Goal: Task Accomplishment & Management: Use online tool/utility

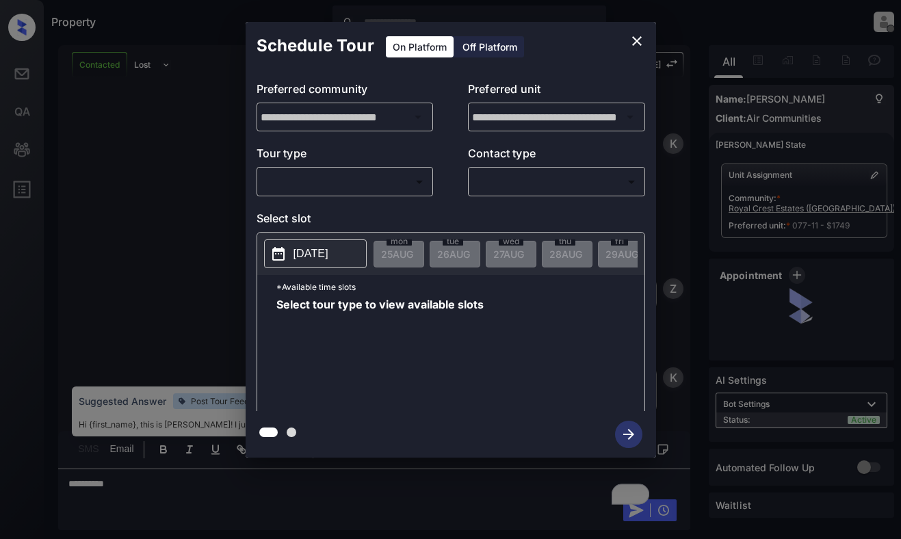
scroll to position [1139, 0]
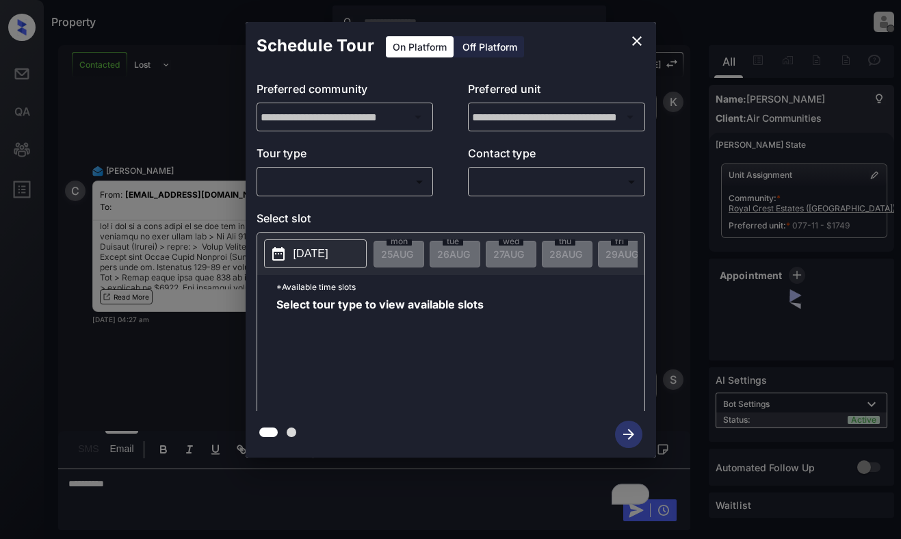
click at [429, 188] on body "Property Dominic Ceralde Offline Set yourself online Set yourself on break Prof…" at bounding box center [450, 269] width 901 height 539
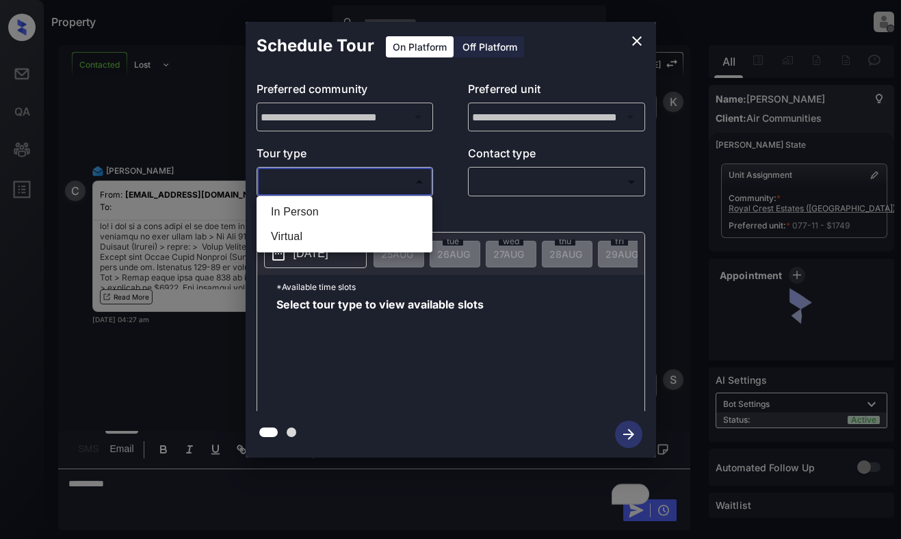
click at [411, 207] on li "In Person" at bounding box center [344, 212] width 169 height 25
type input "********"
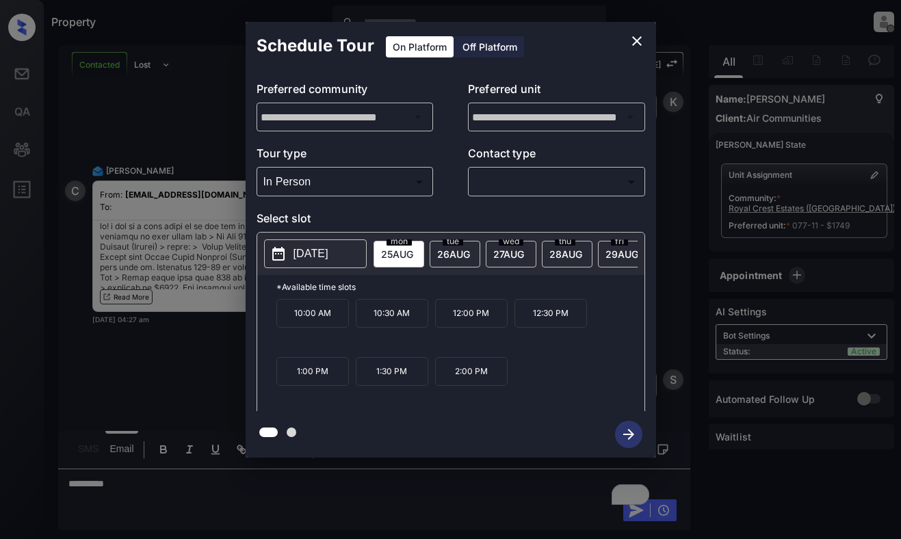
click at [454, 248] on span "[DATE]" at bounding box center [453, 254] width 33 height 12
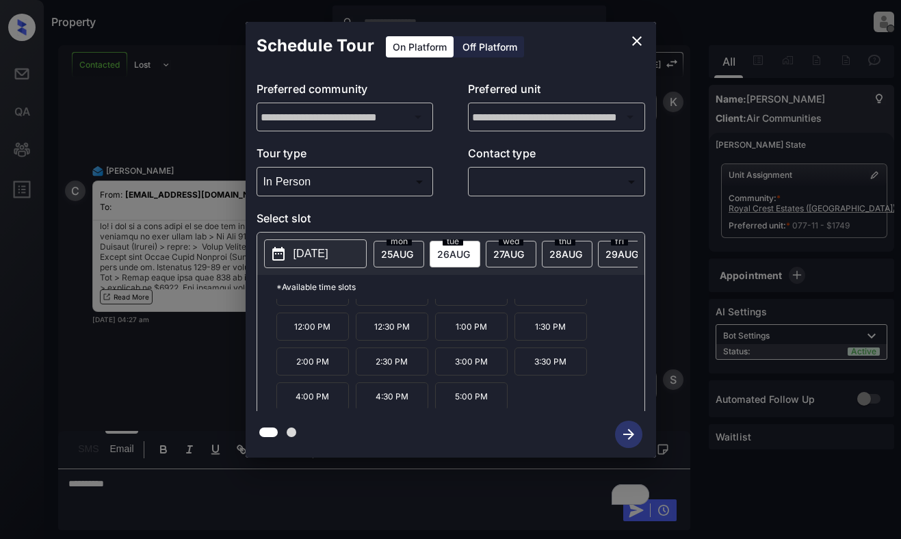
scroll to position [23, 0]
click at [317, 237] on div "2025-08-26 mon 25 AUG tue 26 AUG wed 27 AUG thu 28 AUG fri 29 AUG sat 30 AUG su…" at bounding box center [450, 254] width 387 height 42
click at [324, 257] on p "[DATE]" at bounding box center [311, 254] width 35 height 16
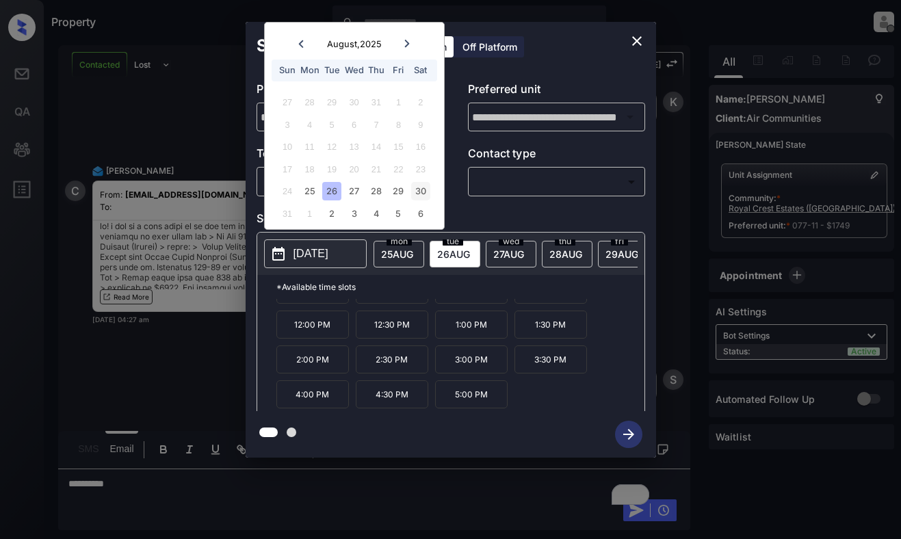
click at [420, 187] on div "30" at bounding box center [420, 191] width 18 height 18
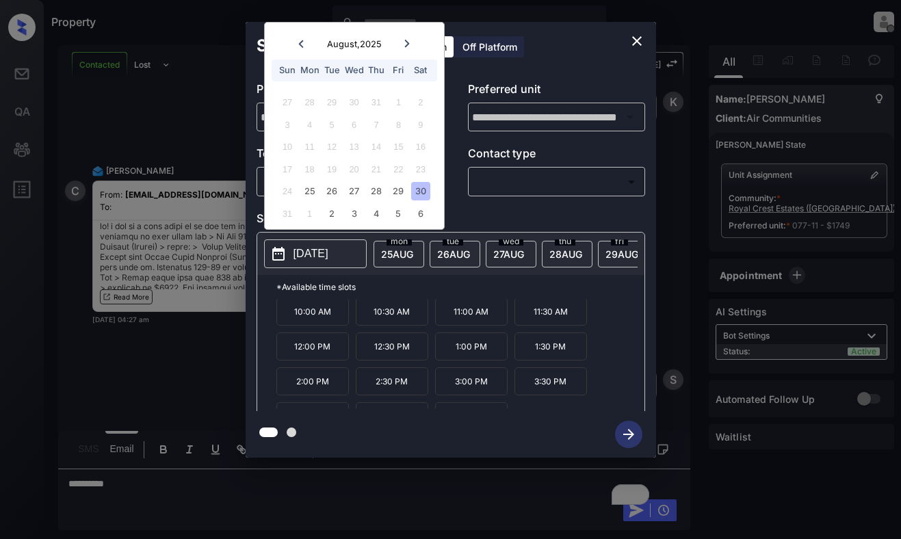
scroll to position [0, 0]
click at [640, 40] on icon "close" at bounding box center [637, 41] width 16 height 16
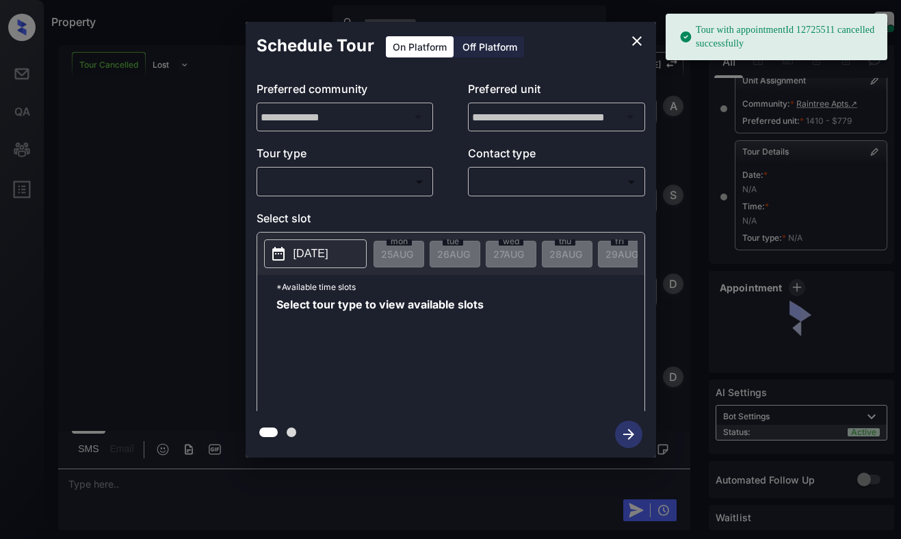
scroll to position [142, 0]
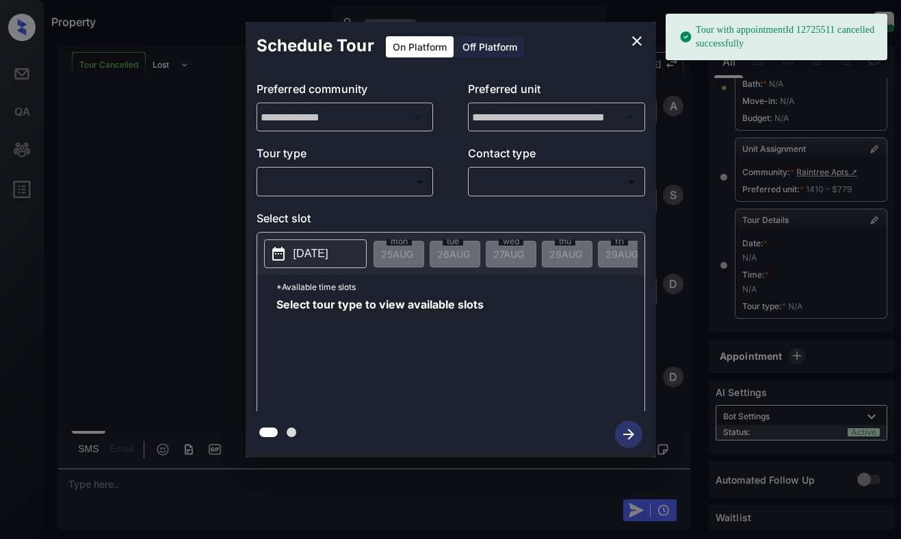
click at [391, 190] on body "Tour with appointmentId 12725511 cancelled successfully Property Dominic Cerald…" at bounding box center [450, 269] width 901 height 539
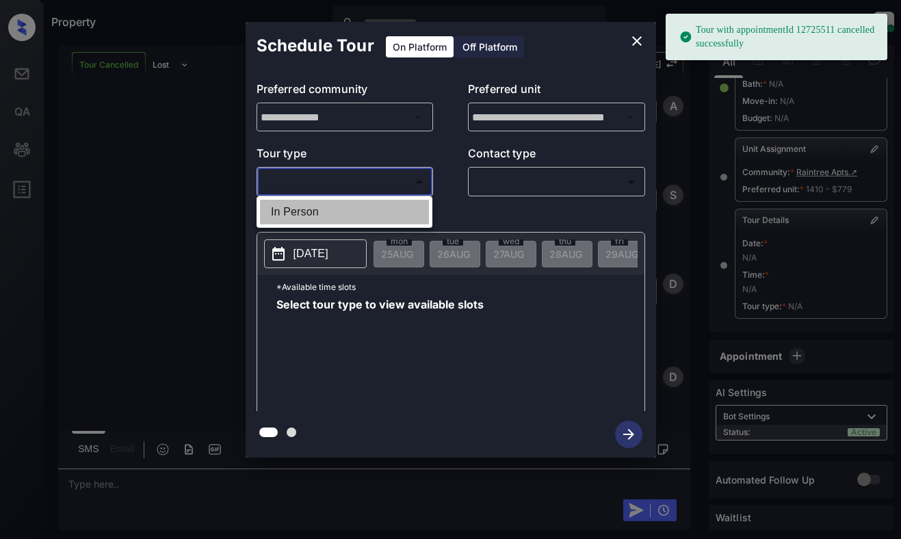
click at [393, 207] on li "In Person" at bounding box center [344, 212] width 169 height 25
type input "********"
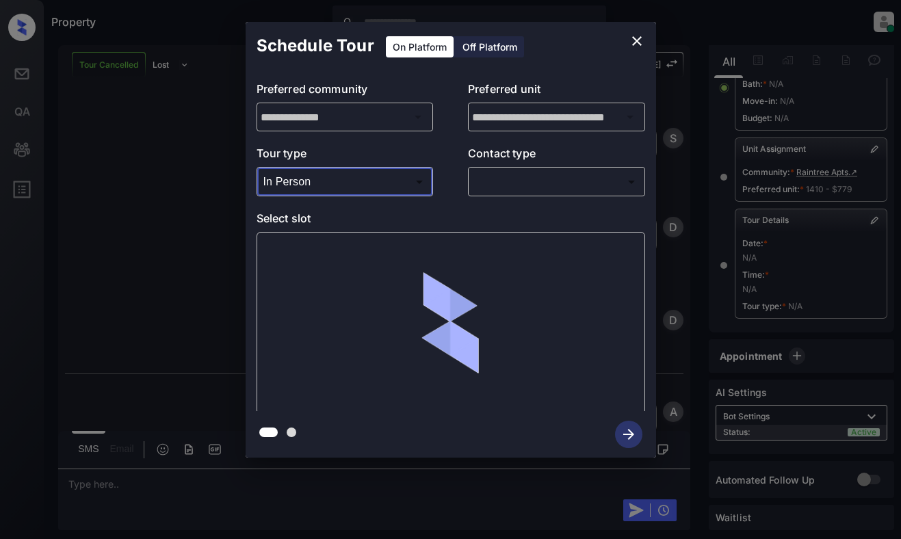
scroll to position [13092, 0]
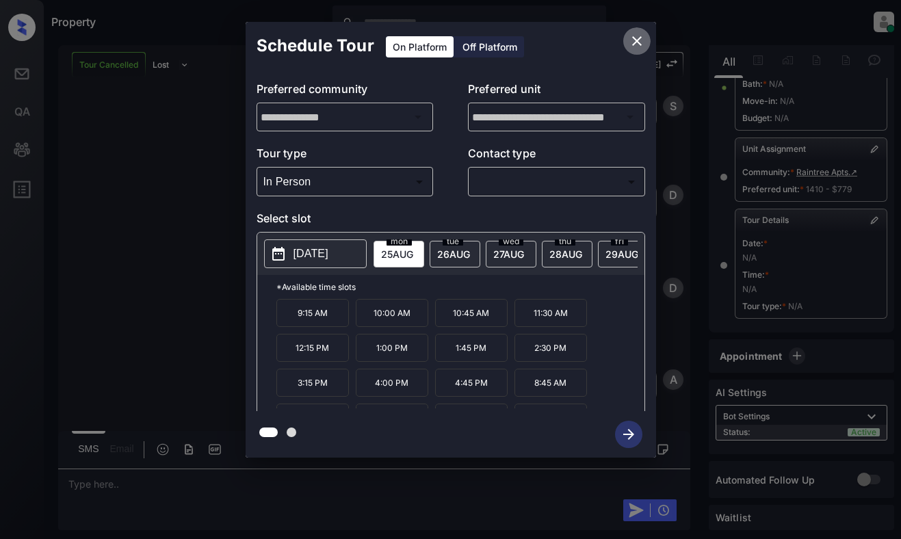
click at [645, 35] on icon "close" at bounding box center [637, 41] width 16 height 16
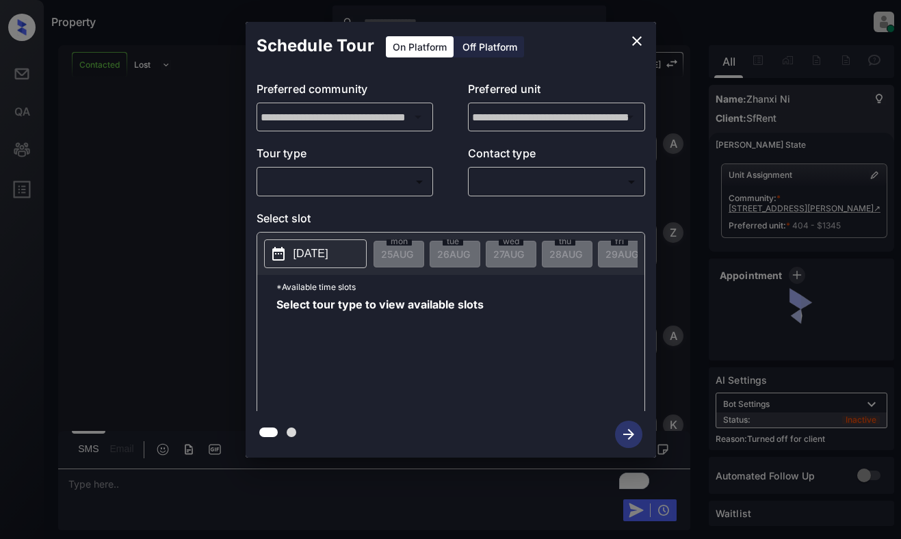
scroll to position [2808, 0]
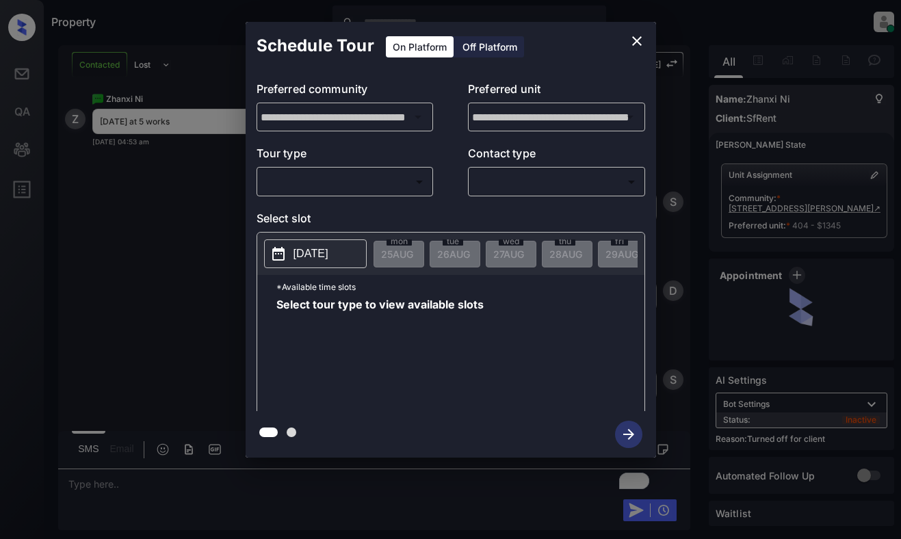
click at [485, 59] on div "On Platform Off Platform" at bounding box center [455, 46] width 140 height 48
click at [488, 52] on div "Off Platform" at bounding box center [490, 46] width 68 height 21
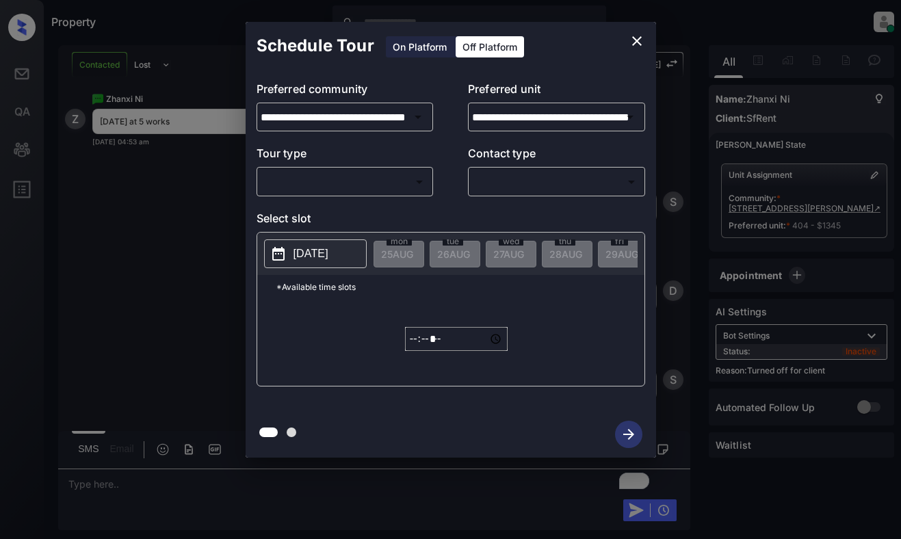
click at [414, 184] on body "Property Dominic Ceralde Online Set yourself offline Set yourself on break Prof…" at bounding box center [450, 269] width 901 height 539
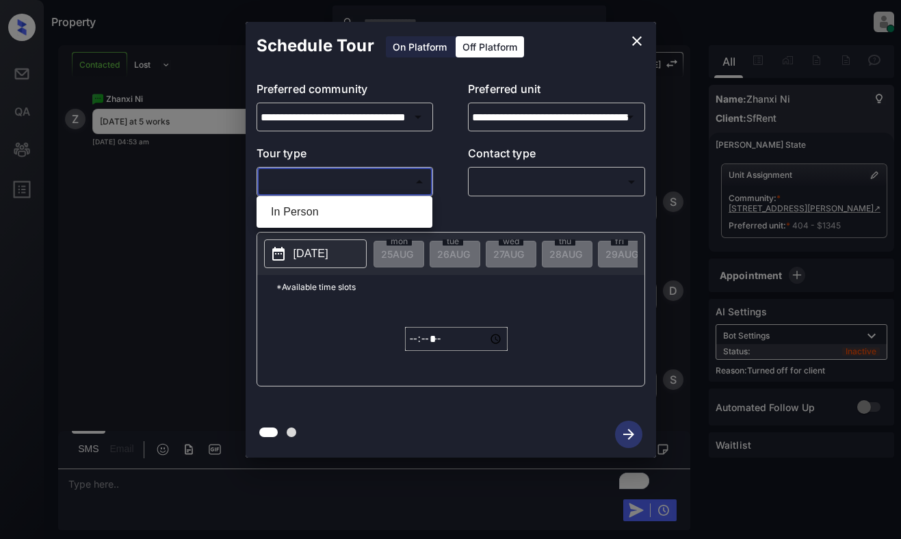
click at [402, 208] on li "In Person" at bounding box center [344, 212] width 169 height 25
type input "********"
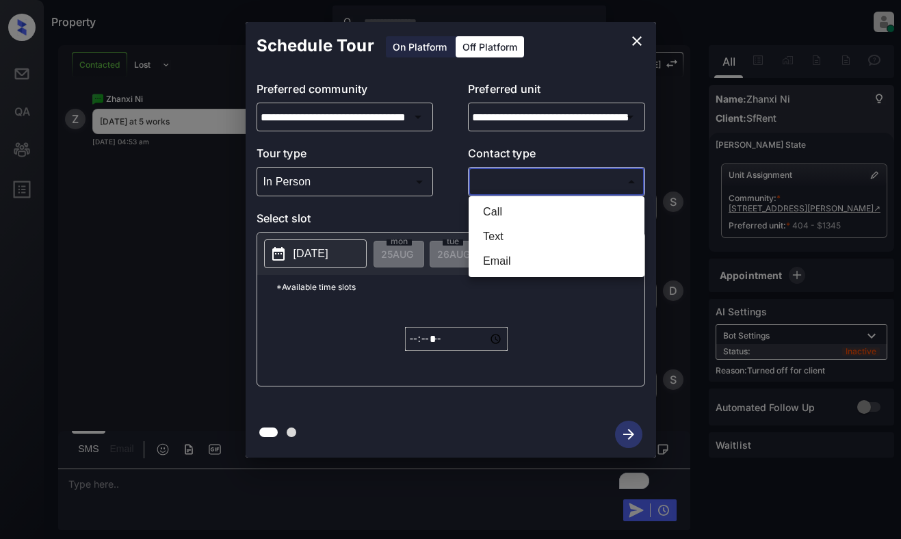
click at [510, 184] on body "Property Dominic Ceralde Online Set yourself offline Set yourself on break Prof…" at bounding box center [450, 269] width 901 height 539
click at [502, 237] on li "Text" at bounding box center [556, 236] width 169 height 25
type input "****"
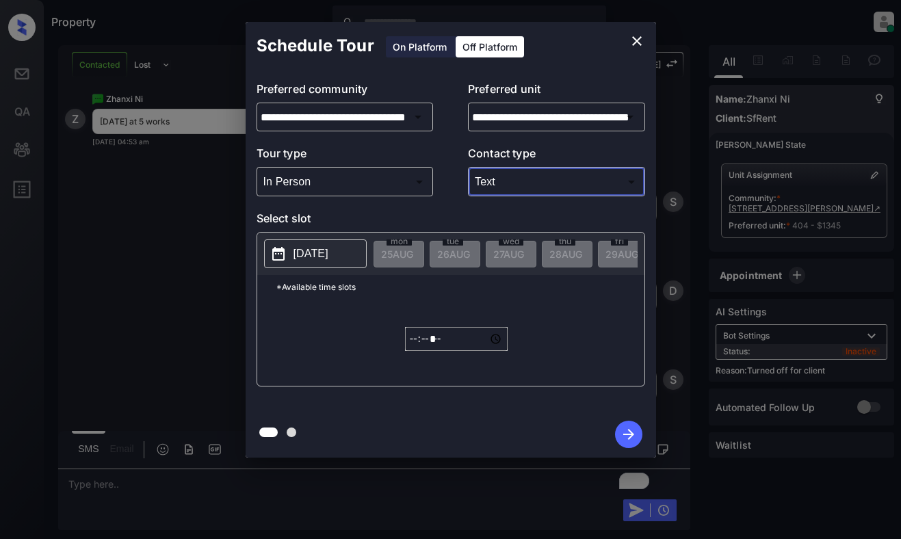
click at [325, 255] on p "[DATE]" at bounding box center [311, 254] width 35 height 16
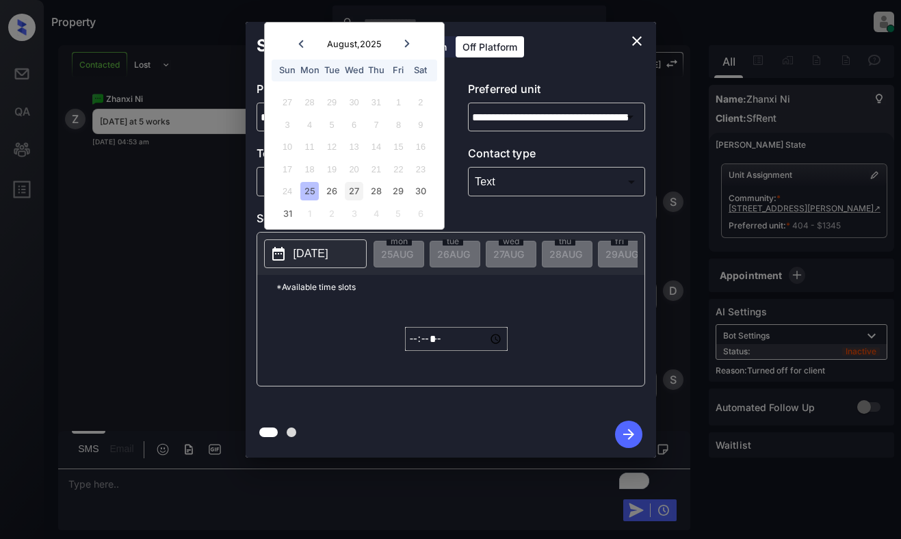
click at [350, 190] on div "27" at bounding box center [354, 191] width 18 height 18
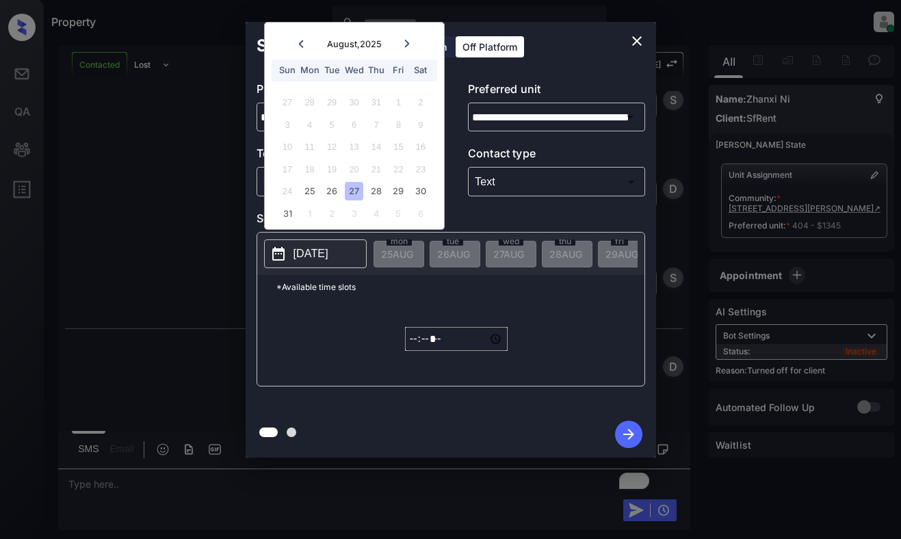
scroll to position [2910, 0]
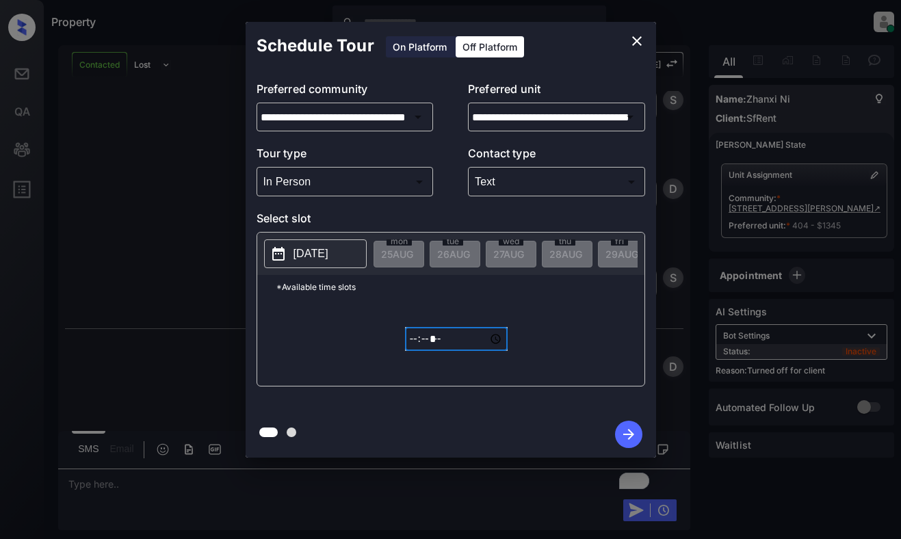
click at [414, 347] on input "*****" at bounding box center [456, 339] width 103 height 24
type input "*****"
click at [414, 347] on input "*****" at bounding box center [456, 339] width 103 height 24
type input "*****"
click at [624, 427] on icon "button" at bounding box center [628, 434] width 27 height 27
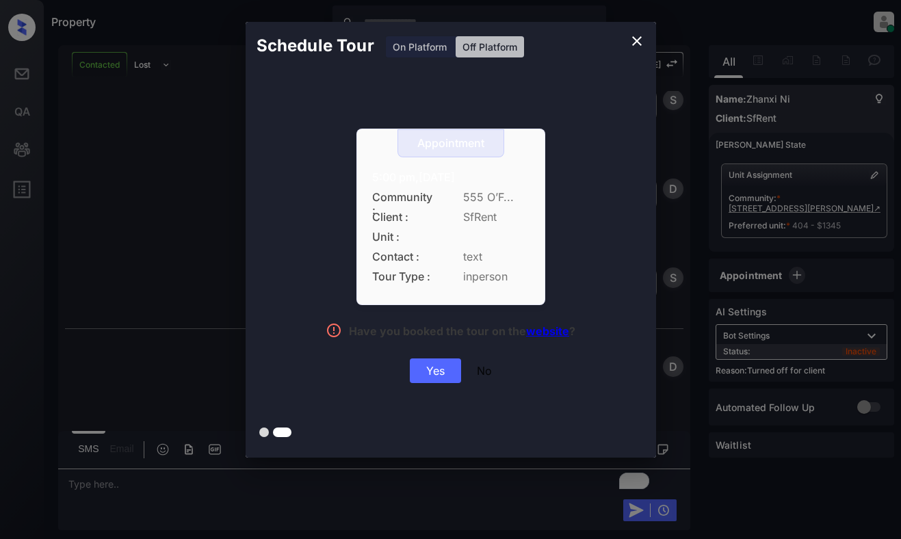
click at [419, 373] on div "Yes" at bounding box center [435, 371] width 51 height 25
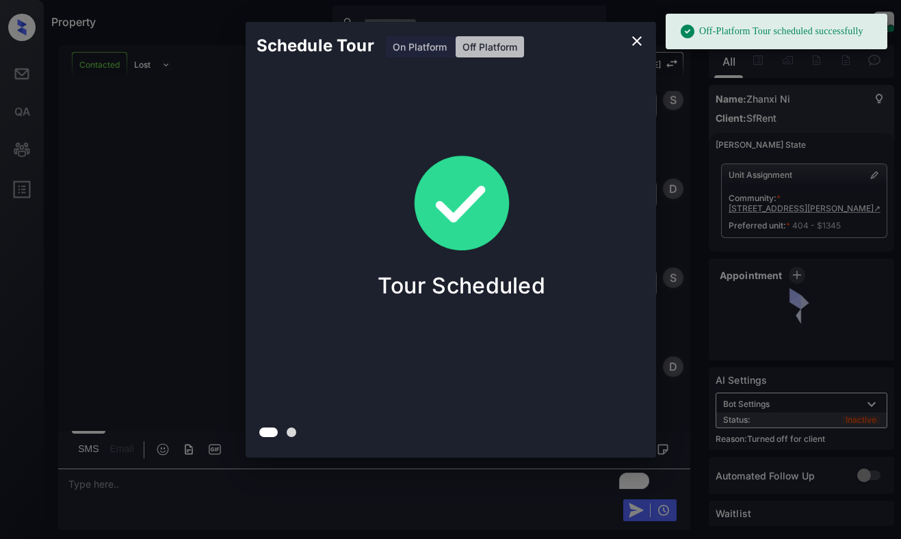
click at [153, 163] on div "Schedule Tour On Platform Off Platform Tour Scheduled" at bounding box center [450, 240] width 901 height 480
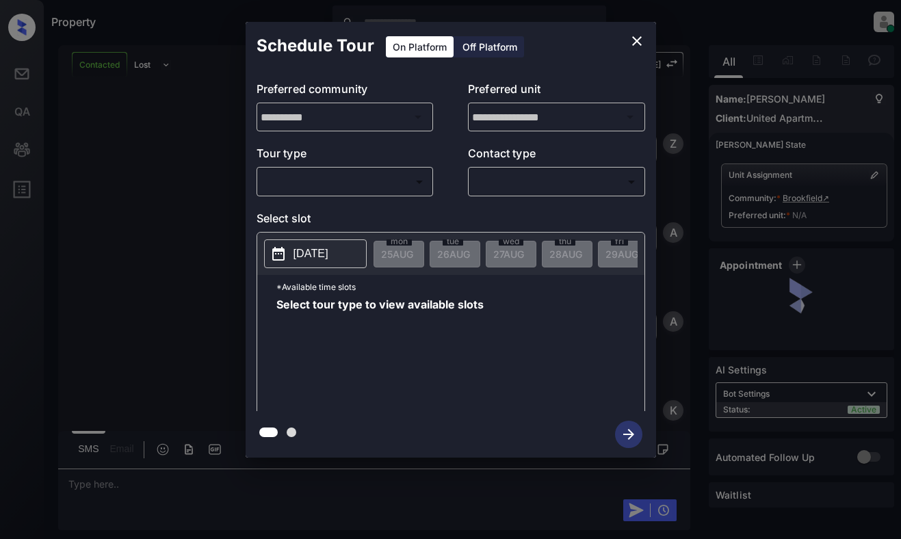
scroll to position [1409, 0]
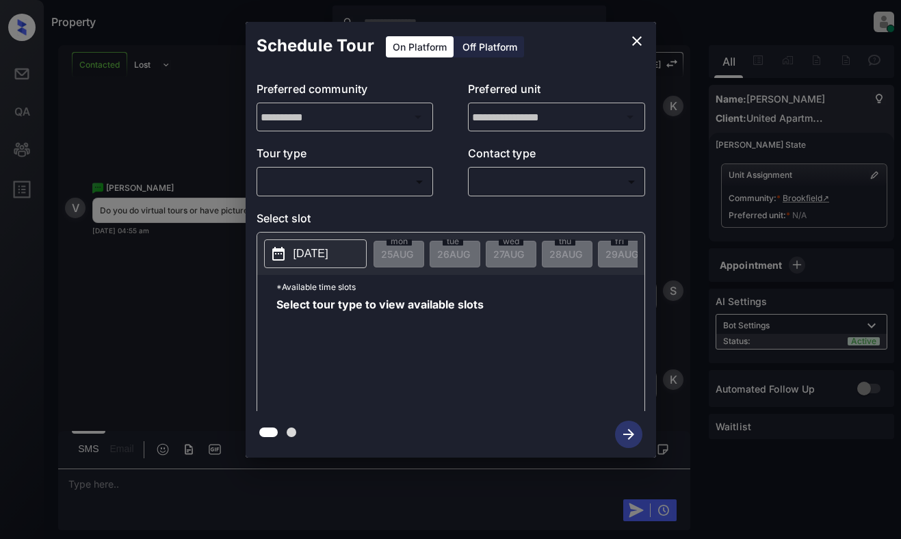
click at [336, 178] on body "Property Dominic Ceralde Online Set yourself offline Set yourself on break Prof…" at bounding box center [450, 269] width 901 height 539
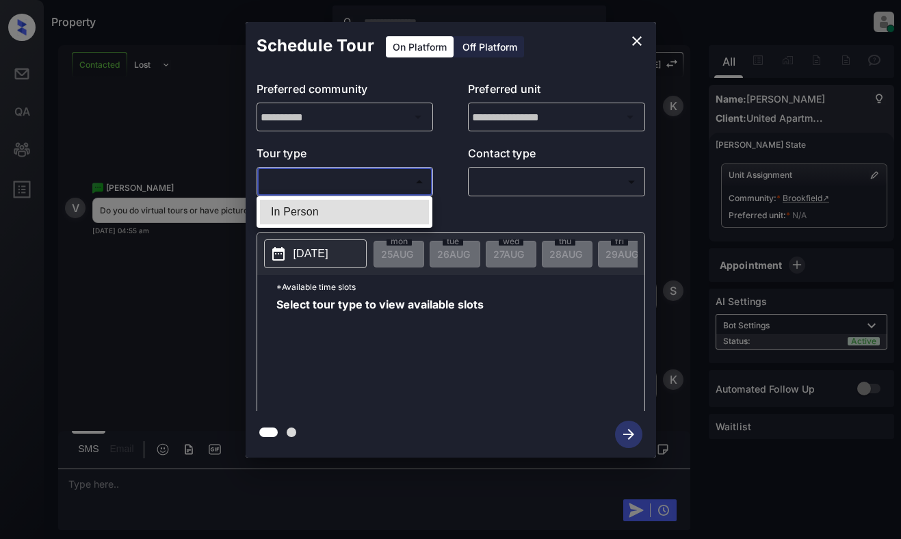
click at [635, 39] on div at bounding box center [450, 269] width 901 height 539
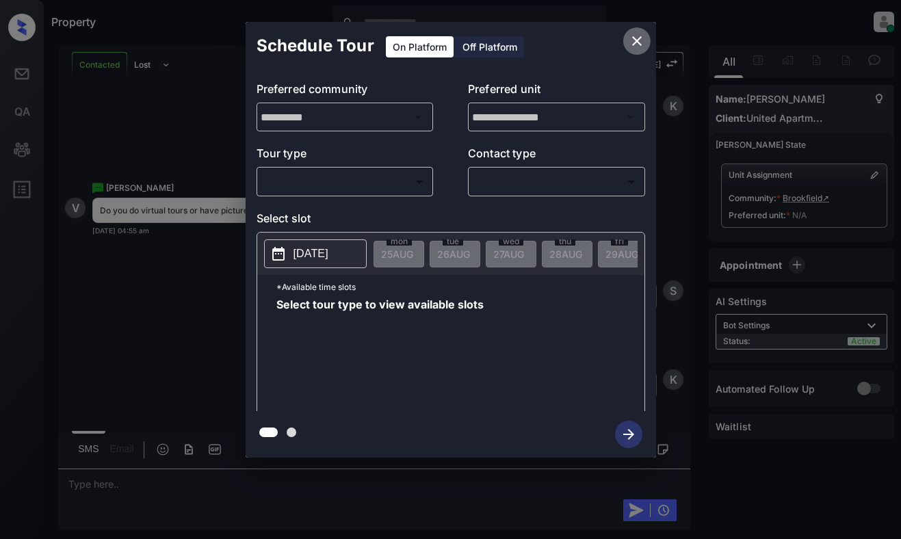
click at [632, 46] on icon "close" at bounding box center [637, 41] width 16 height 16
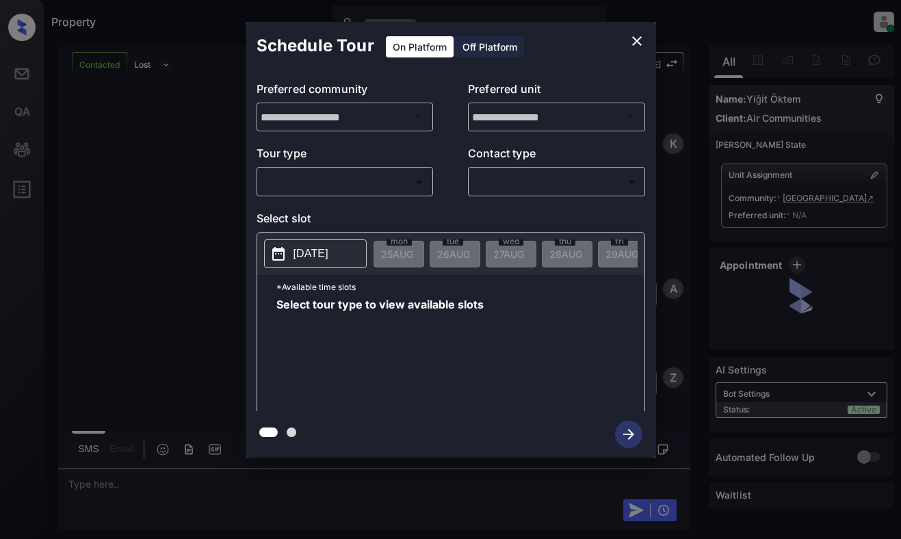
scroll to position [1080, 0]
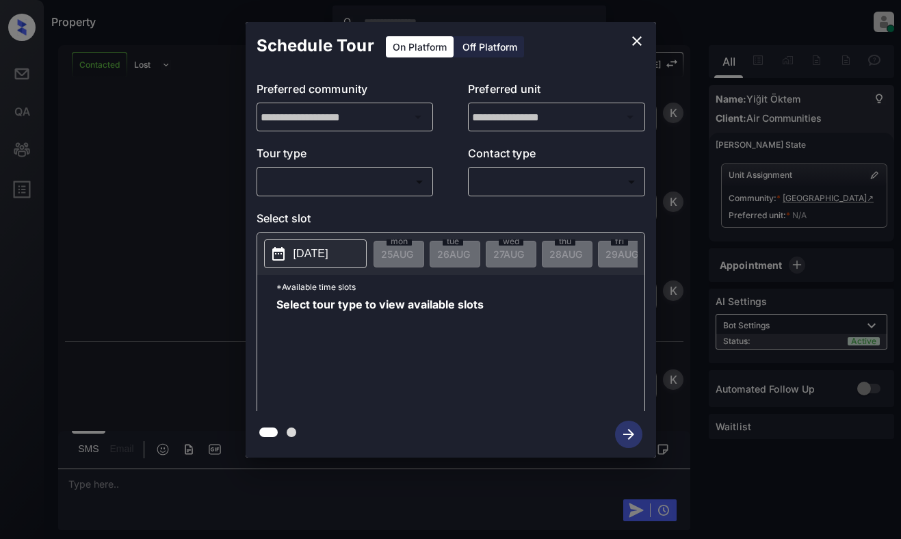
click at [366, 184] on body "Property Dominic Ceralde Online Set yourself offline Set yourself on break Prof…" at bounding box center [450, 269] width 901 height 539
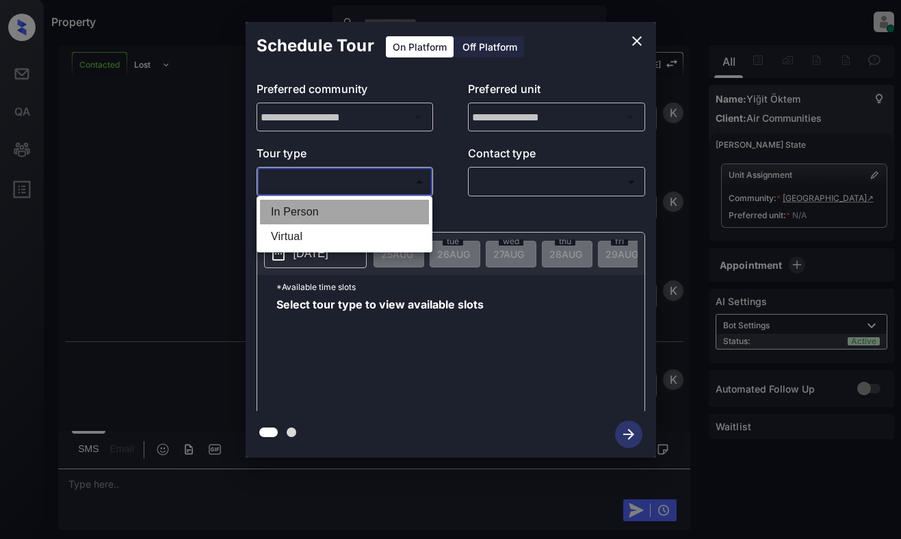
click at [366, 204] on li "In Person" at bounding box center [344, 212] width 169 height 25
type input "********"
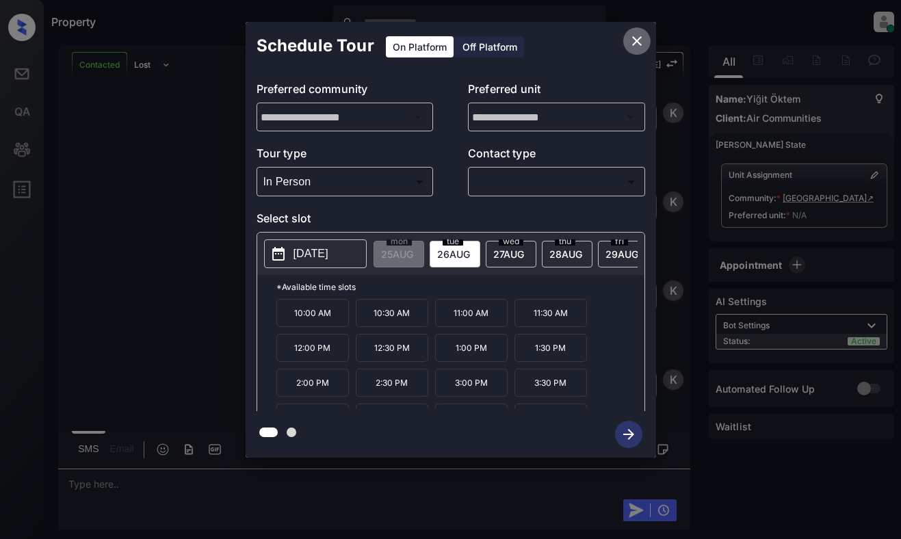
click at [634, 41] on icon "close" at bounding box center [637, 41] width 16 height 16
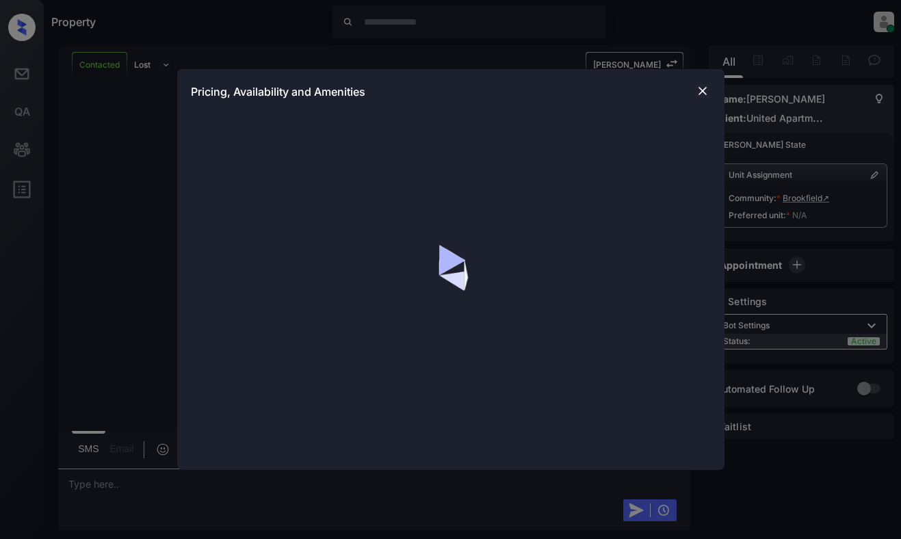
scroll to position [2399, 0]
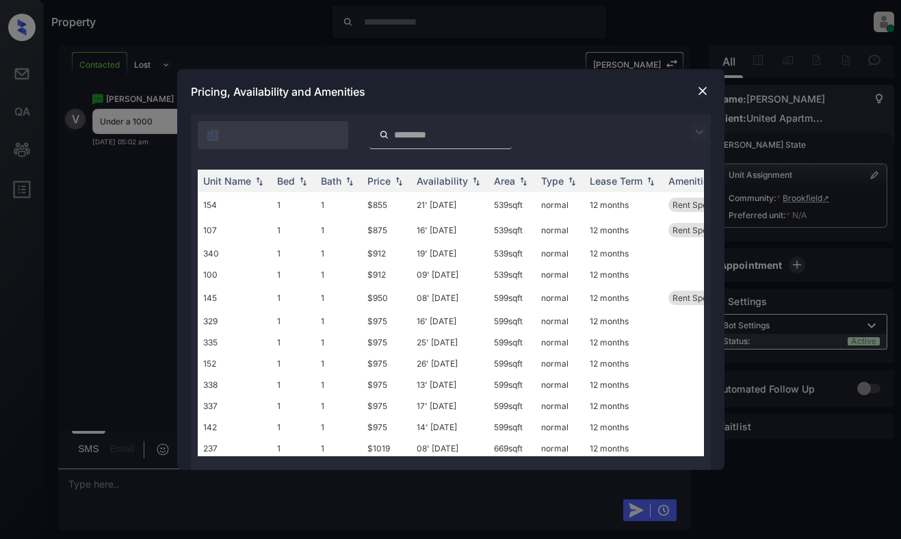
click at [699, 131] on img at bounding box center [699, 132] width 16 height 16
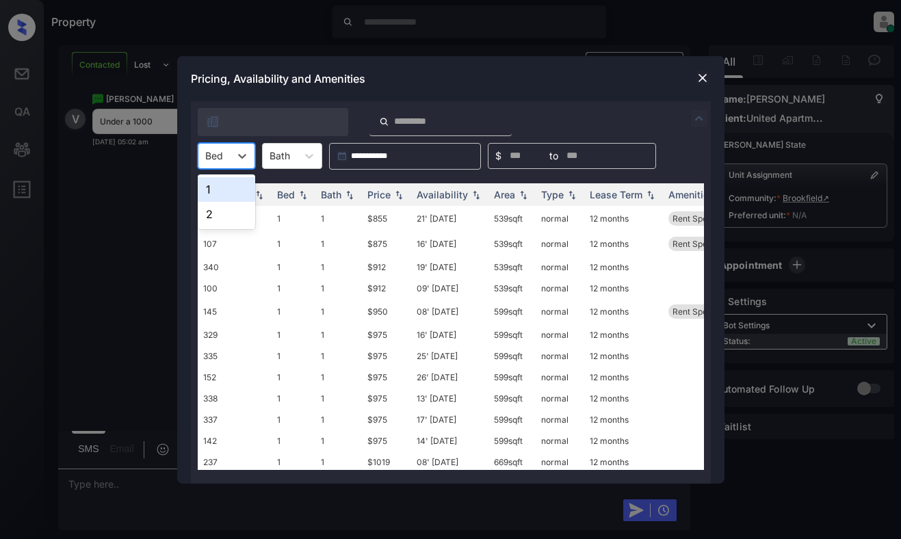
click at [227, 157] on div "Bed" at bounding box center [213, 156] width 31 height 20
click at [220, 192] on div "1" at bounding box center [226, 189] width 57 height 25
click at [382, 194] on div "Price" at bounding box center [378, 195] width 23 height 12
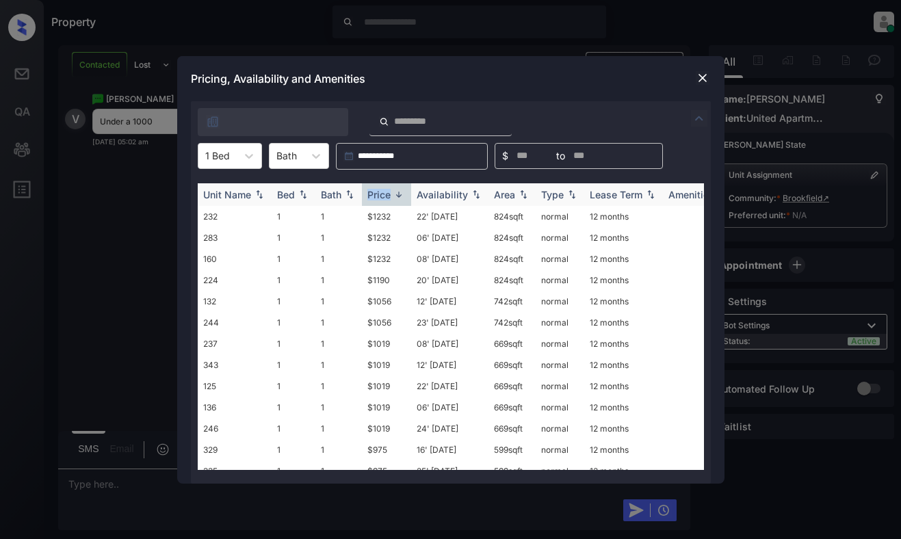
click at [382, 194] on div "Price" at bounding box center [378, 195] width 23 height 12
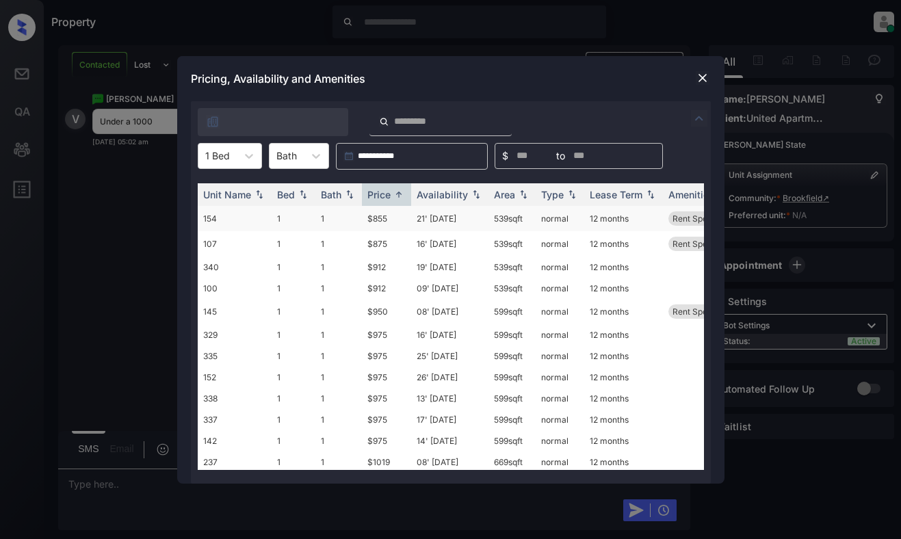
click at [384, 216] on td "$855" at bounding box center [386, 218] width 49 height 25
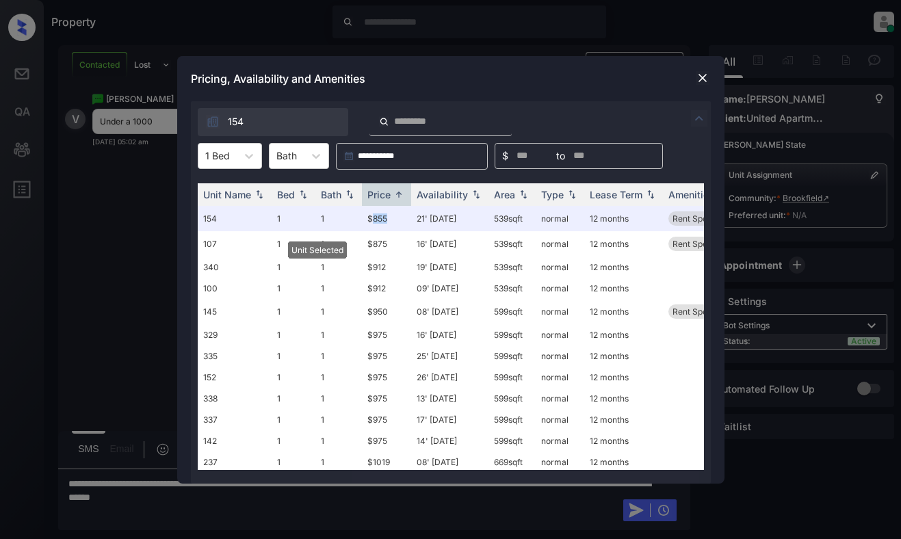
click at [704, 77] on img at bounding box center [703, 78] width 14 height 14
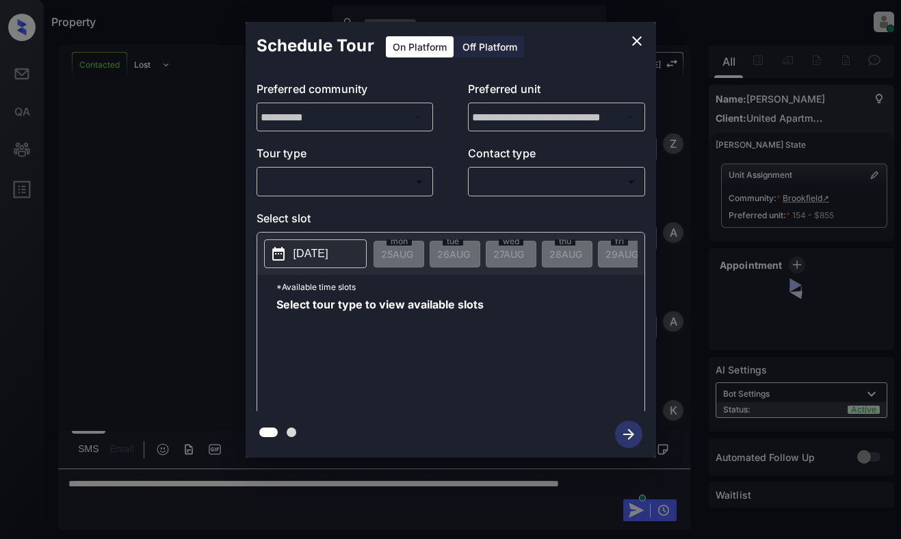
scroll to position [2488, 0]
click at [391, 185] on body "Property [PERSON_NAME] Online Set yourself offline Set yourself on break Profil…" at bounding box center [450, 269] width 901 height 539
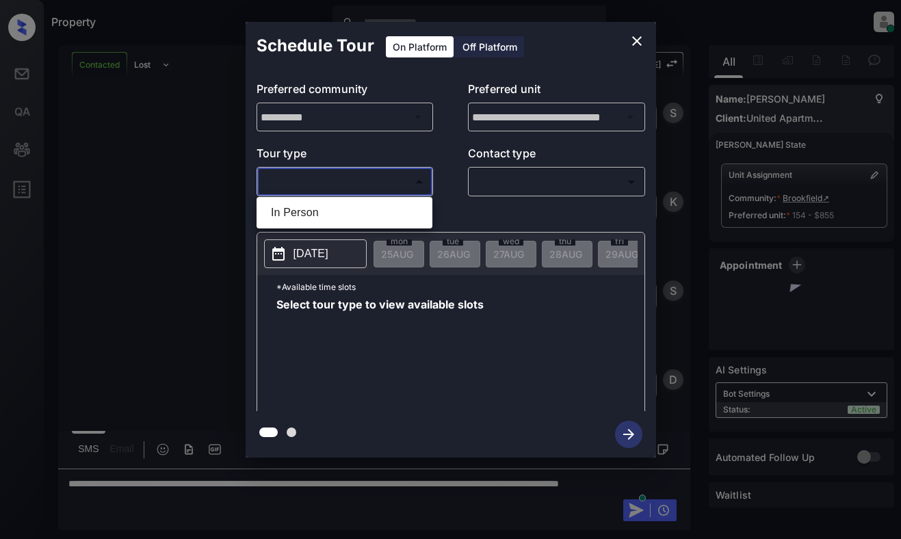
click at [385, 211] on li "In Person" at bounding box center [344, 213] width 169 height 25
type input "********"
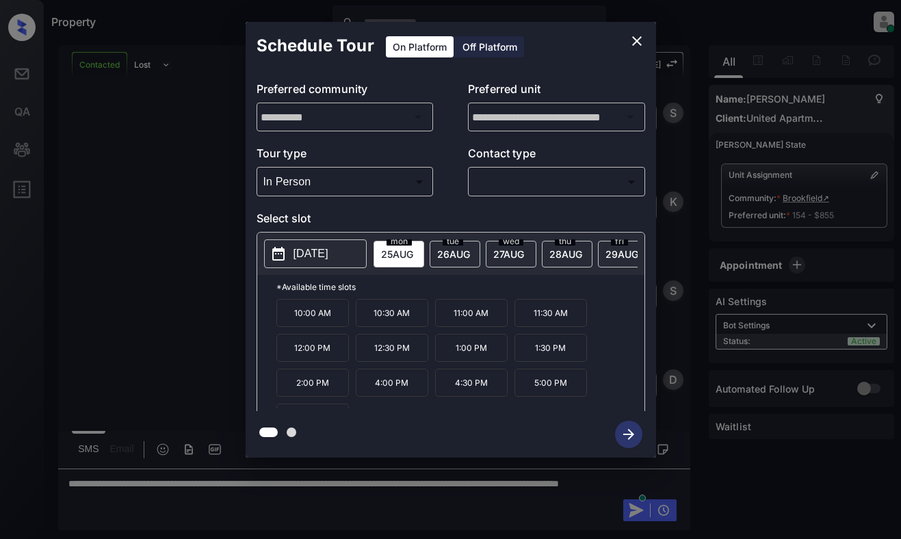
click at [285, 252] on icon at bounding box center [278, 254] width 16 height 16
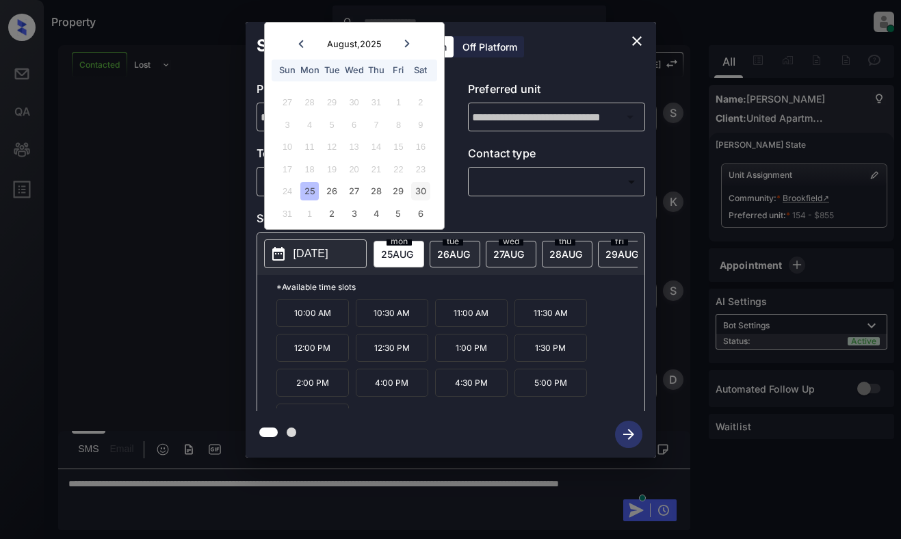
click at [425, 190] on div "30" at bounding box center [420, 191] width 18 height 18
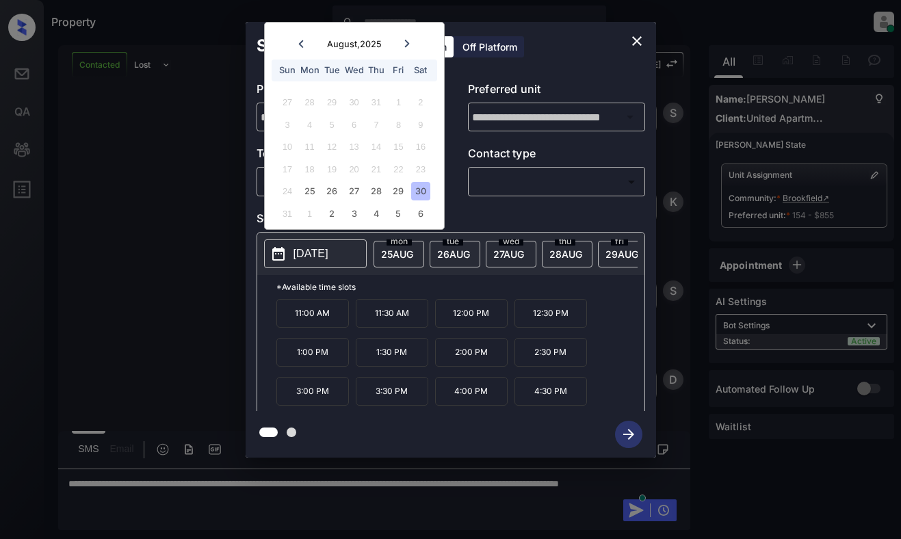
click at [631, 42] on icon "close" at bounding box center [637, 41] width 16 height 16
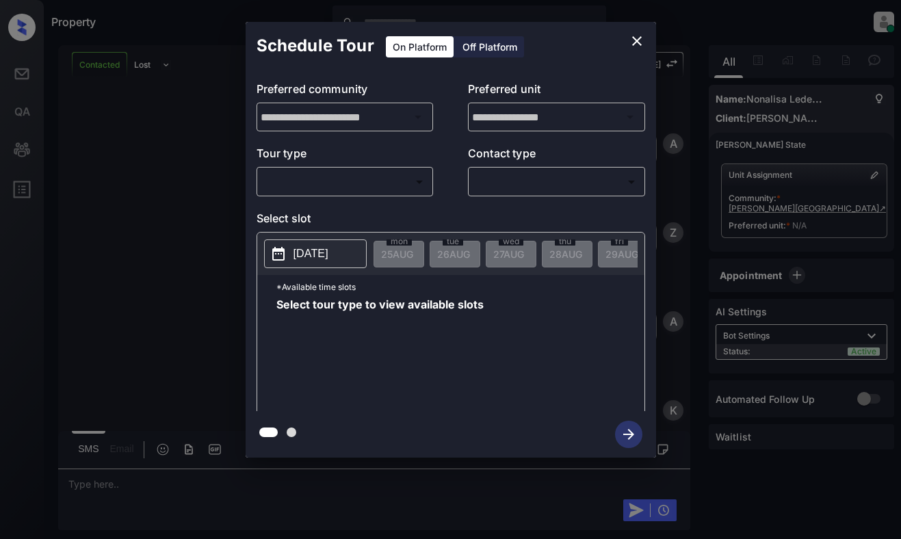
scroll to position [5590, 0]
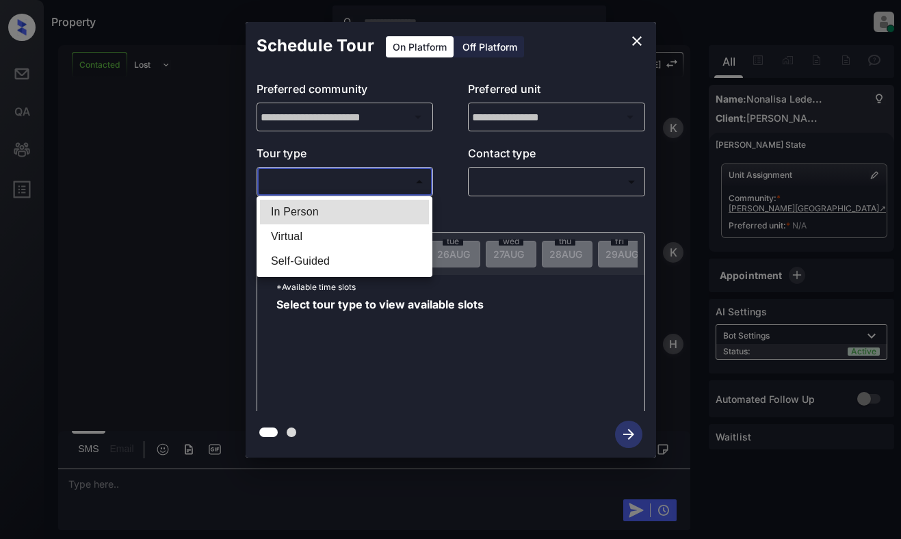
click at [339, 181] on body "Property [PERSON_NAME] Online Set yourself offline Set yourself on break Profil…" at bounding box center [450, 269] width 901 height 539
click at [339, 208] on li "In Person" at bounding box center [344, 212] width 169 height 25
type input "********"
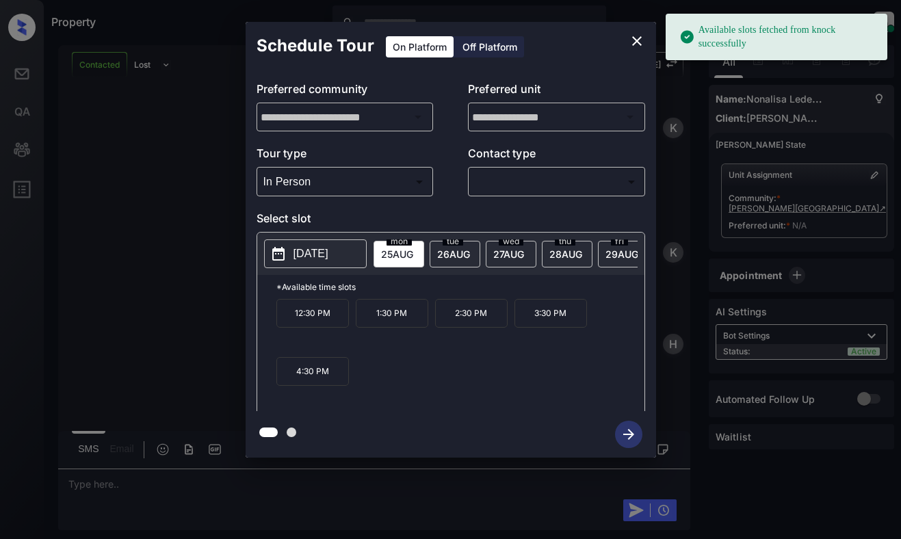
click at [311, 44] on h2 "Schedule Tour" at bounding box center [316, 46] width 140 height 48
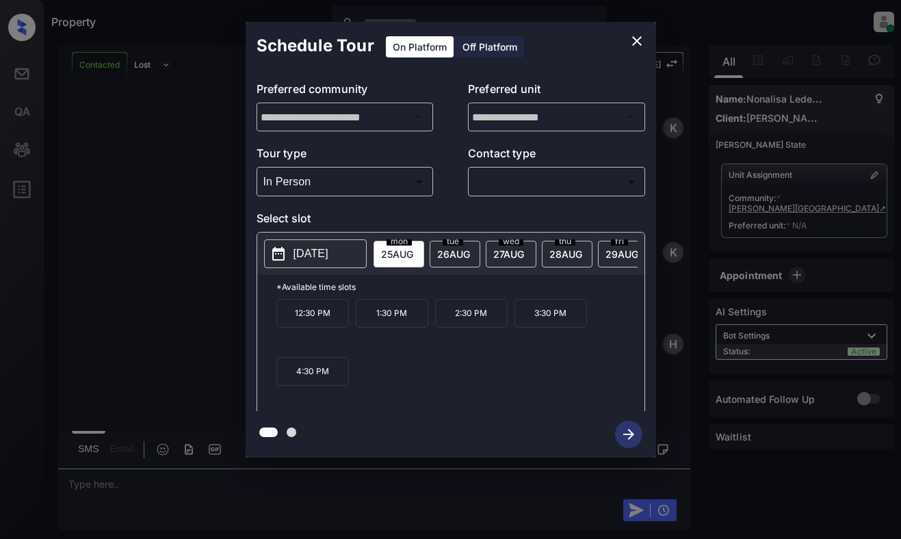
click at [476, 250] on div "[DATE]" at bounding box center [455, 254] width 51 height 27
click at [487, 249] on div "[DATE]" at bounding box center [511, 254] width 51 height 27
click at [450, 250] on span "[DATE]" at bounding box center [453, 254] width 33 height 12
click at [508, 245] on div "[DATE]" at bounding box center [511, 254] width 51 height 27
click at [633, 43] on icon "close" at bounding box center [637, 41] width 16 height 16
